Goal: Information Seeking & Learning: Learn about a topic

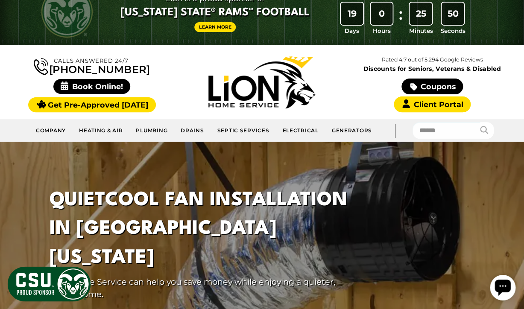
scroll to position [21, 0]
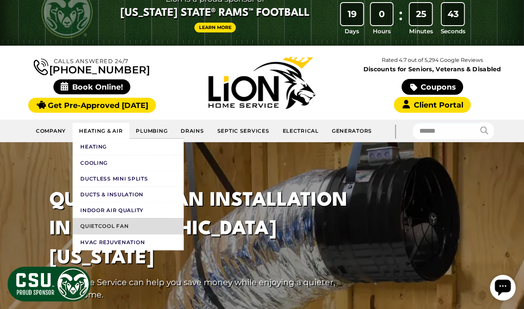
click at [122, 218] on link "QuietCool Fan" at bounding box center [128, 226] width 111 height 16
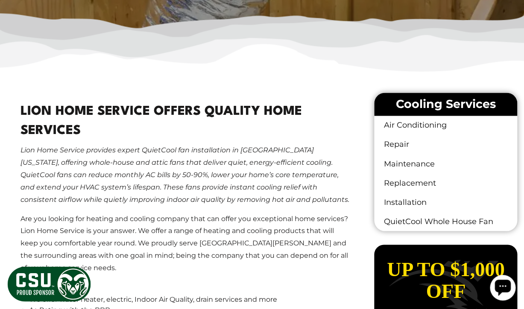
scroll to position [373, 0]
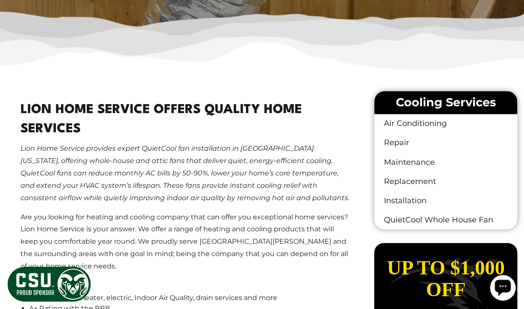
click at [330, 303] on li "A+ Rating with the BBB" at bounding box center [190, 308] width 322 height 11
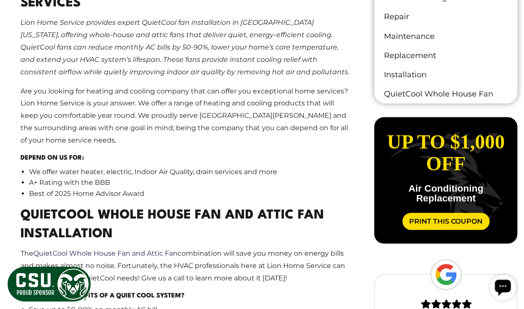
scroll to position [500, 0]
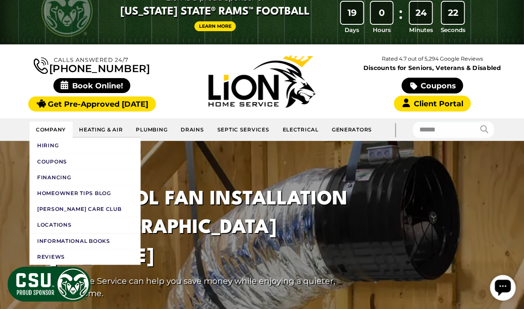
scroll to position [22, 0]
click at [68, 217] on link "Locations" at bounding box center [84, 225] width 111 height 16
